Goal: Navigation & Orientation: Understand site structure

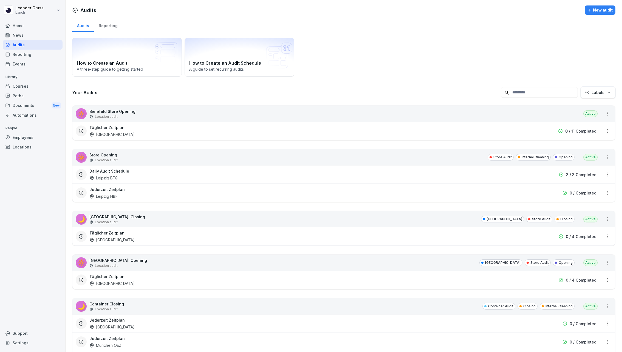
click at [45, 28] on div "Home" at bounding box center [33, 26] width 60 height 10
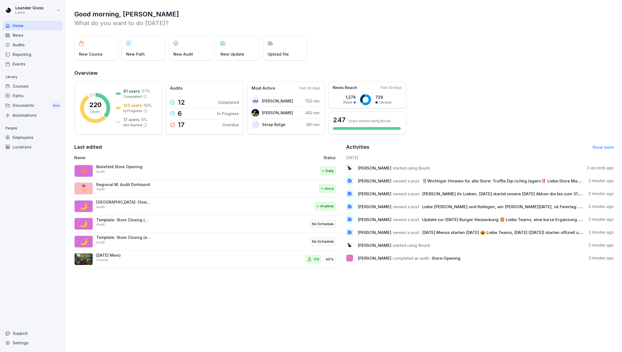
click at [29, 85] on div "Courses" at bounding box center [33, 86] width 60 height 10
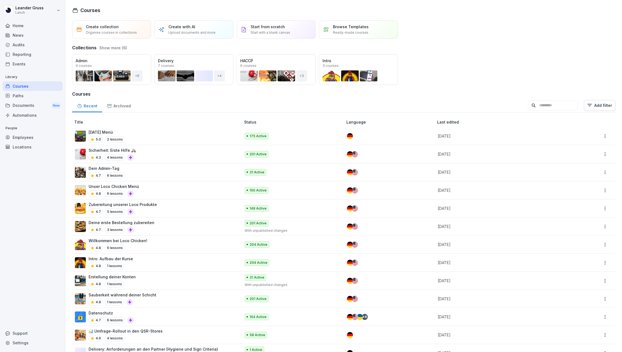
click at [30, 97] on div "Paths" at bounding box center [33, 96] width 60 height 10
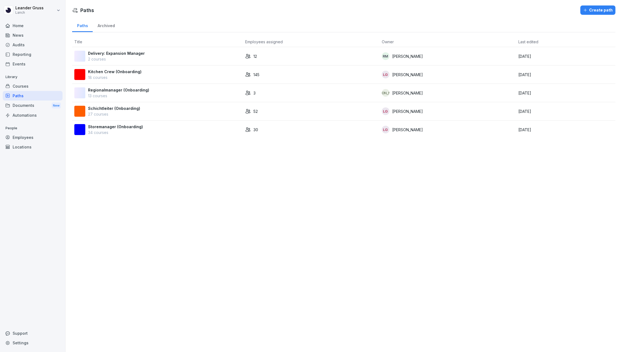
click at [209, 77] on div "Kitchen Crew (Onboarding) 18 courses" at bounding box center [157, 75] width 166 height 12
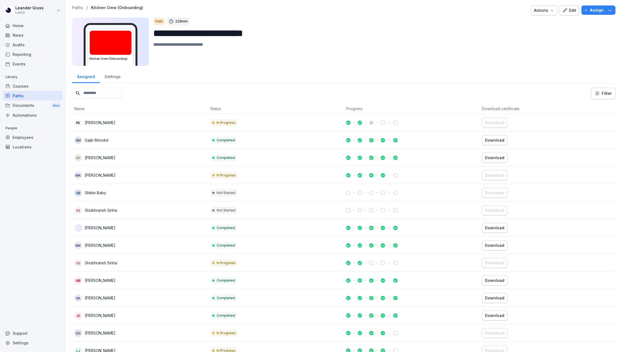
click at [574, 10] on div "Edit" at bounding box center [569, 10] width 14 height 6
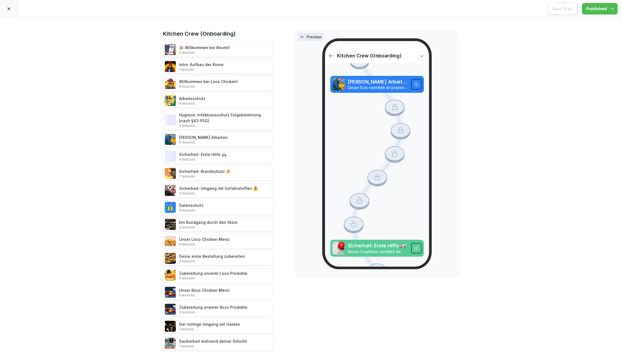
scroll to position [577, 0]
click at [7, 7] on icon at bounding box center [9, 9] width 4 height 4
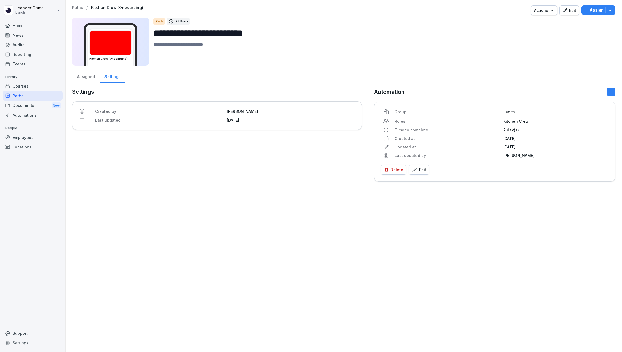
click at [35, 44] on div "Audits" at bounding box center [33, 45] width 60 height 10
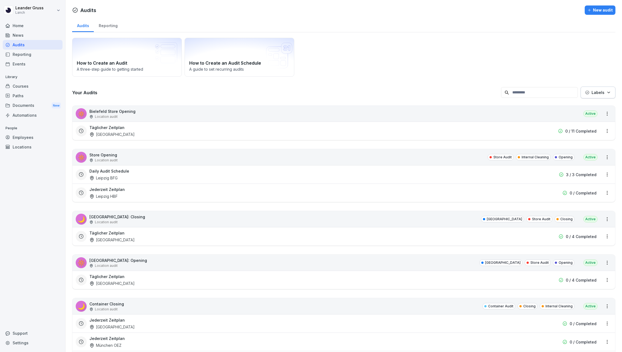
click at [109, 24] on div "Reporting" at bounding box center [108, 25] width 29 height 14
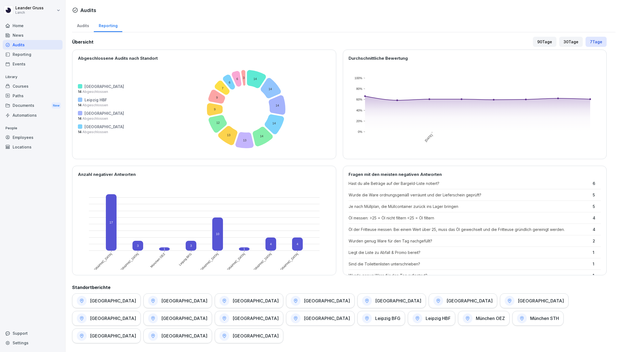
click at [82, 26] on div "Audits" at bounding box center [83, 25] width 22 height 14
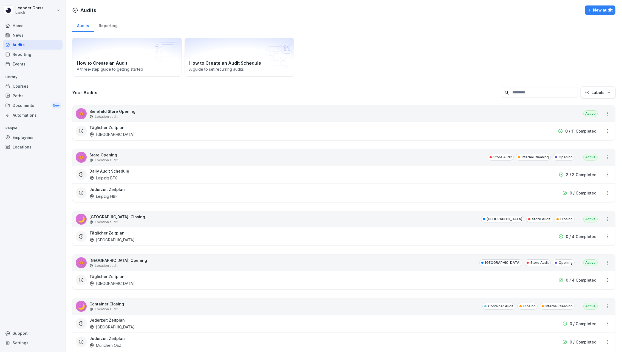
click at [38, 37] on div "News" at bounding box center [33, 35] width 60 height 10
